Goal: Task Accomplishment & Management: Complete application form

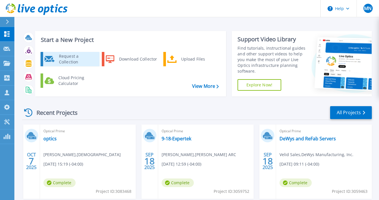
click at [77, 61] on div "Request a Collection" at bounding box center [77, 58] width 42 height 11
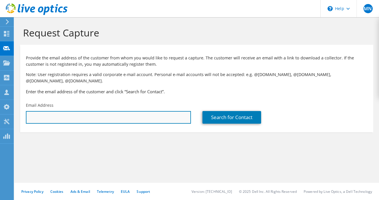
click at [56, 111] on input "text" at bounding box center [108, 117] width 165 height 13
paste input "[EMAIL_ADDRESS][DOMAIN_NAME]"
click at [61, 111] on input "[EMAIL_ADDRESS][DOMAIN_NAME]" at bounding box center [108, 117] width 165 height 13
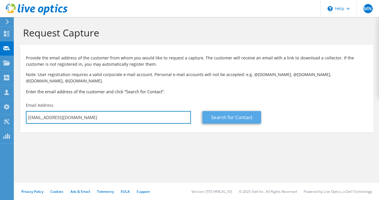
type input "[EMAIL_ADDRESS][DOMAIN_NAME]"
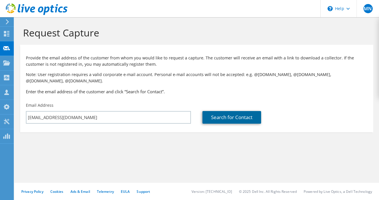
click at [238, 114] on link "Search for Contact" at bounding box center [231, 117] width 59 height 13
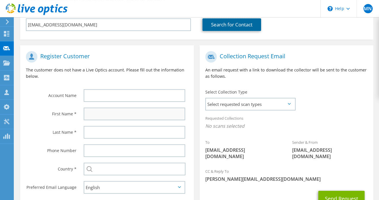
scroll to position [93, 0]
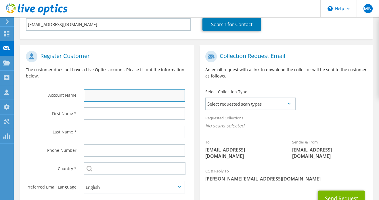
click at [109, 90] on input "text" at bounding box center [134, 95] width 101 height 13
type input "D"
type input "Clever Devices Client"
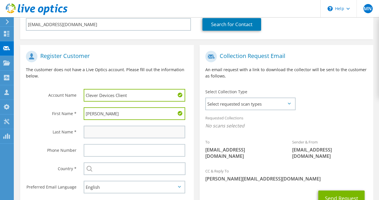
type input "[PERSON_NAME]"
click at [98, 131] on input "text" at bounding box center [134, 132] width 101 height 13
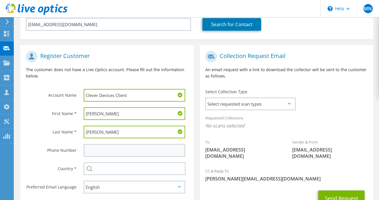
type input "[PERSON_NAME]"
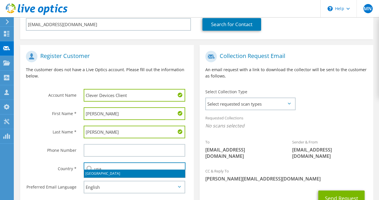
click at [100, 175] on li "[GEOGRAPHIC_DATA]" at bounding box center [134, 174] width 101 height 8
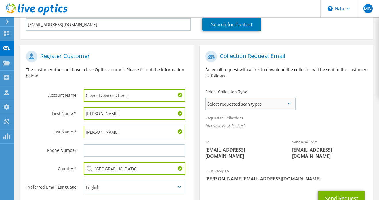
type input "[GEOGRAPHIC_DATA]"
click at [255, 100] on span "Select requested scan types" at bounding box center [250, 103] width 89 height 11
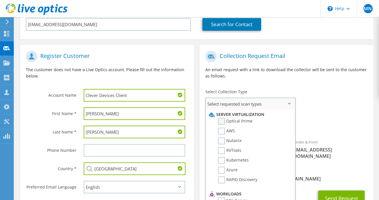
click at [238, 118] on label "Optical Prime" at bounding box center [235, 121] width 34 height 7
click at [0, 0] on input "Optical Prime" at bounding box center [0, 0] width 0 height 0
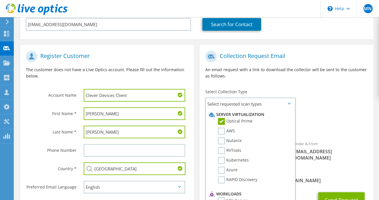
click at [335, 113] on div "Requested Collections No scans selected Optical Prime" at bounding box center [285, 123] width 173 height 23
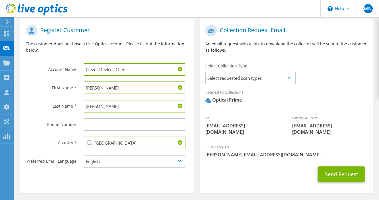
scroll to position [129, 0]
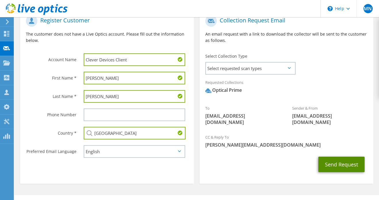
click at [337, 157] on button "Send Request" at bounding box center [341, 165] width 46 height 16
